Goal: Find contact information: Find contact information

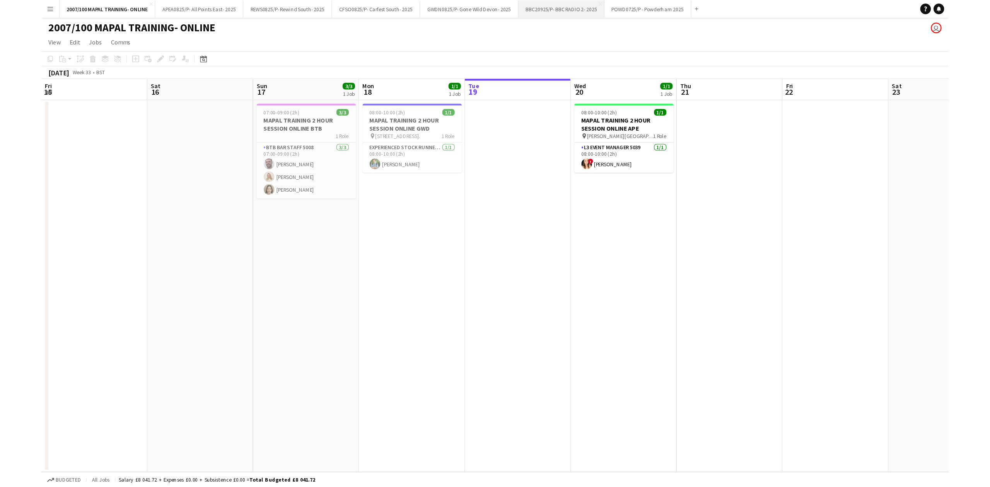
scroll to position [0, 185]
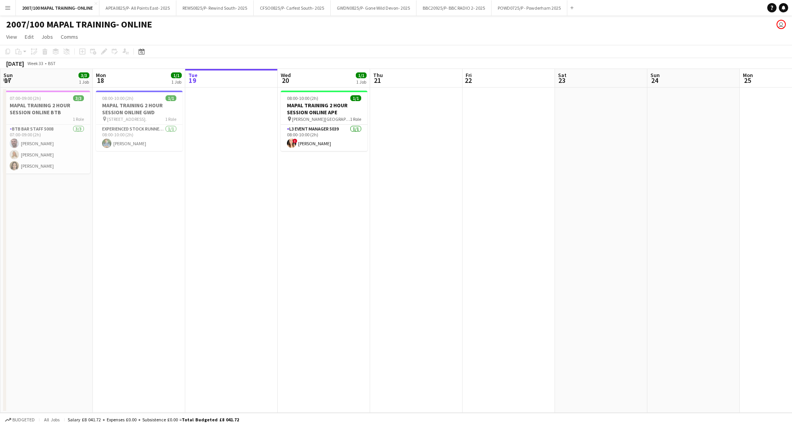
click at [11, 7] on button "Menu" at bounding box center [7, 7] width 15 height 15
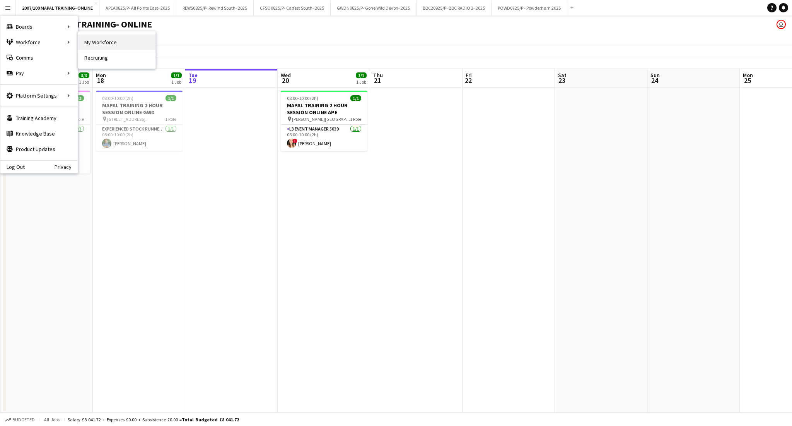
click at [94, 39] on link "My Workforce" at bounding box center [116, 41] width 77 height 15
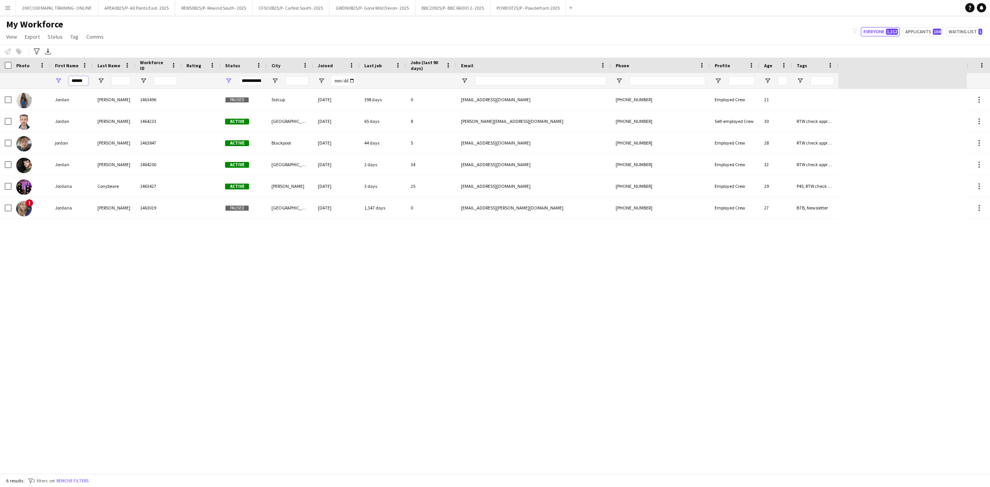
click at [80, 80] on input "******" at bounding box center [78, 80] width 19 height 9
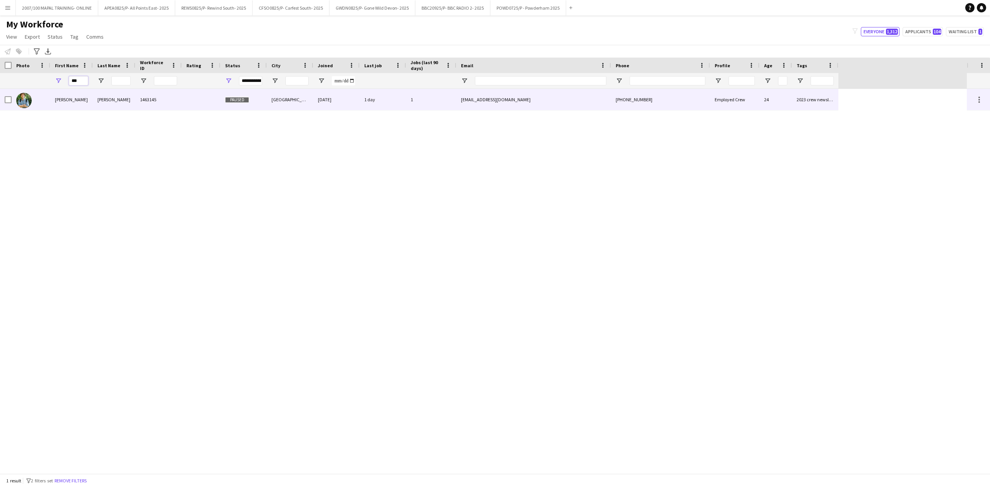
type input "***"
click at [155, 101] on div "1463145" at bounding box center [158, 99] width 46 height 21
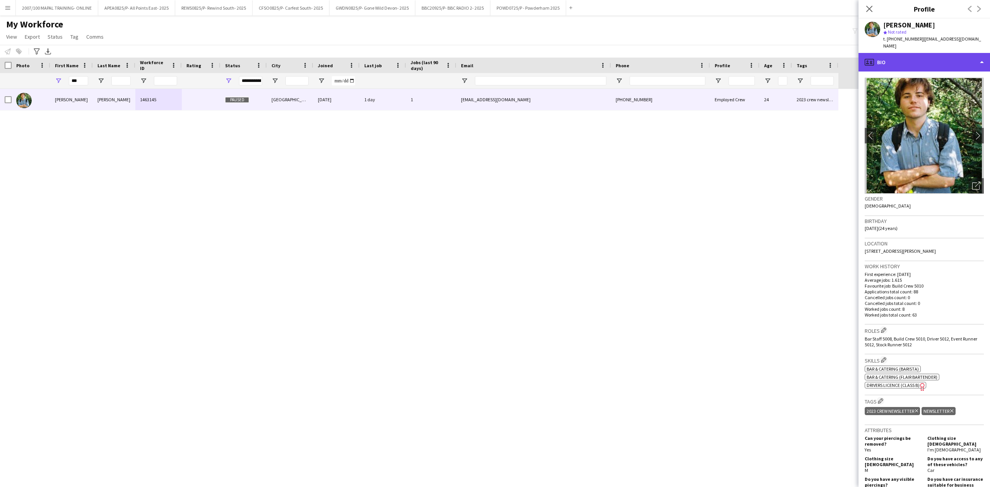
click at [792, 53] on div "profile Bio" at bounding box center [925, 62] width 132 height 19
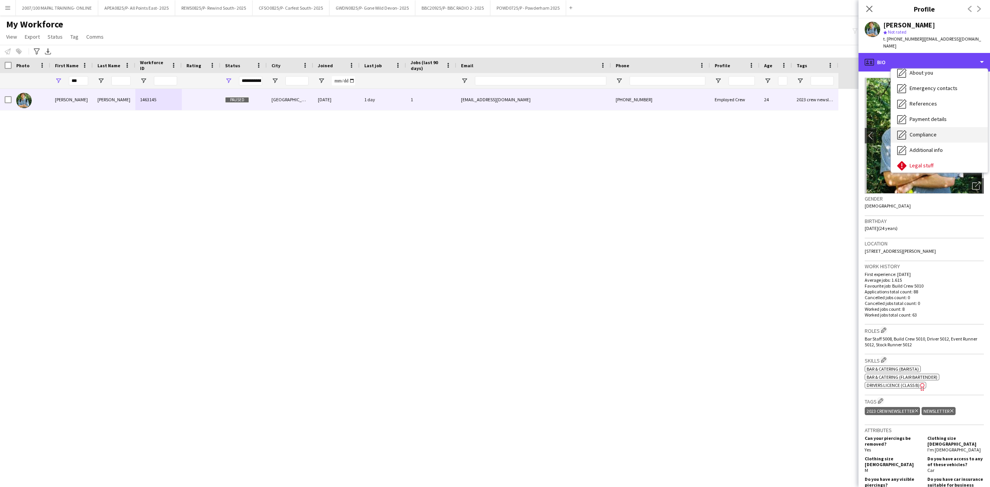
scroll to position [104, 0]
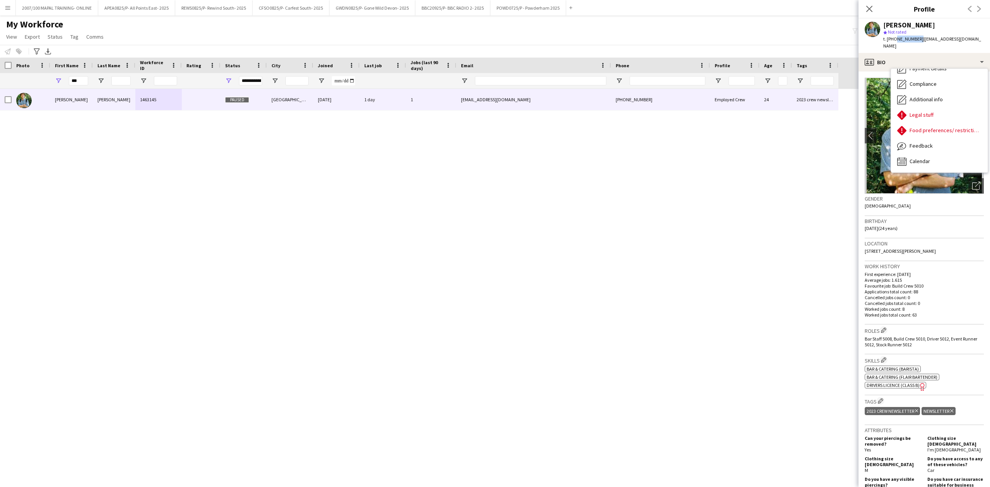
drag, startPoint x: 918, startPoint y: 39, endPoint x: 894, endPoint y: 39, distance: 24.0
click at [792, 39] on span "t. [PHONE_NUMBER]" at bounding box center [904, 39] width 40 height 6
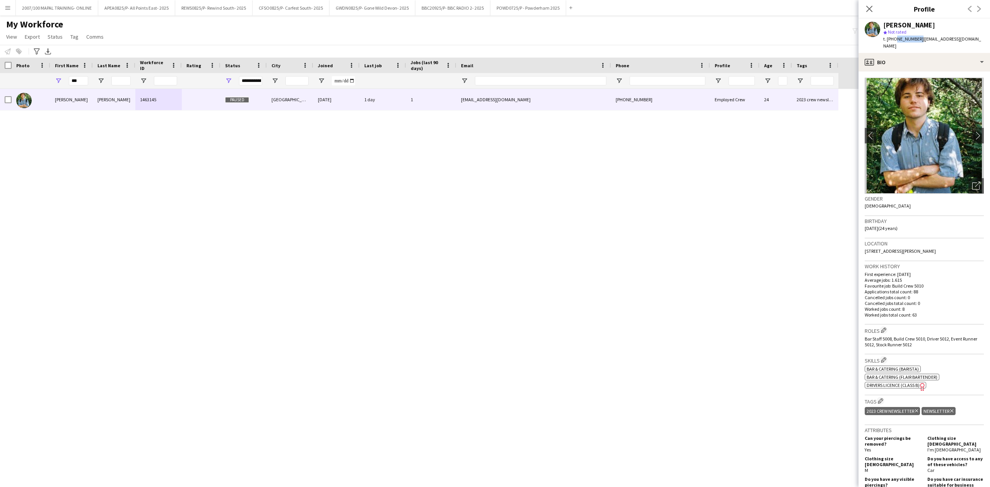
copy span "7843151394"
